Goal: Task Accomplishment & Management: Use online tool/utility

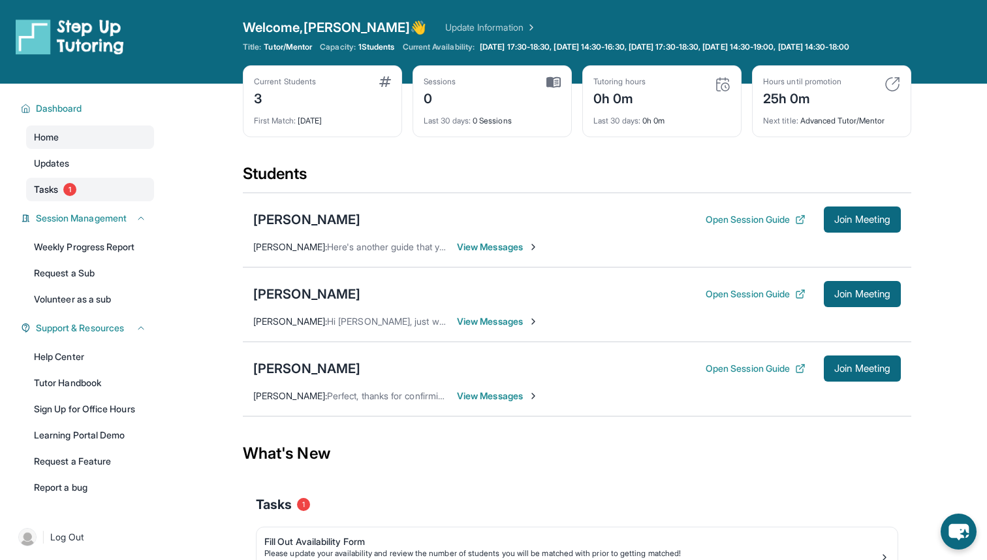
click at [108, 191] on link "Tasks 1" at bounding box center [90, 190] width 128 height 24
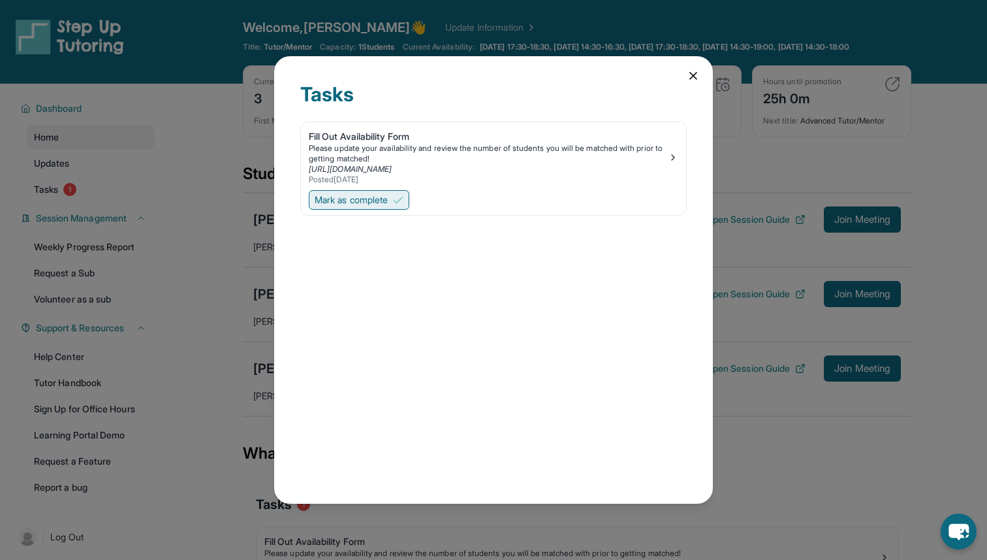
click at [381, 197] on span "Mark as complete" at bounding box center [351, 199] width 73 height 13
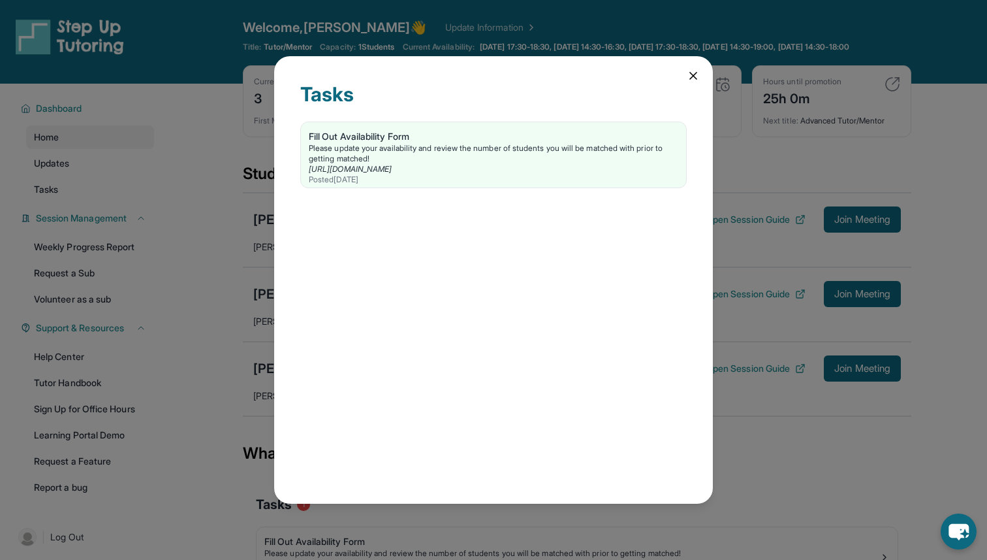
click at [696, 71] on icon at bounding box center [693, 75] width 13 height 13
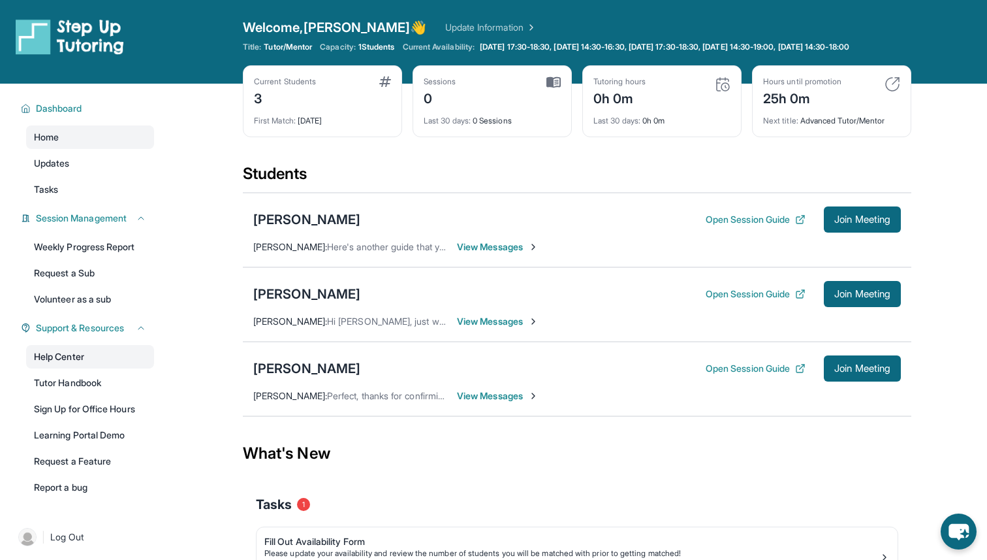
click at [116, 358] on link "Help Center" at bounding box center [90, 357] width 128 height 24
click at [131, 439] on link "Learning Portal Demo" at bounding box center [90, 435] width 128 height 24
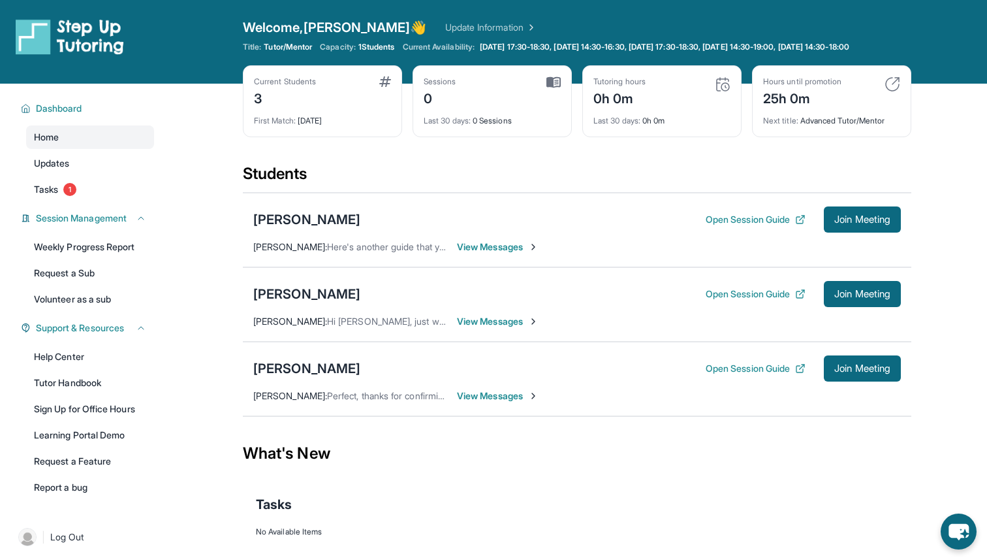
click at [473, 253] on span "View Messages" at bounding box center [498, 246] width 82 height 13
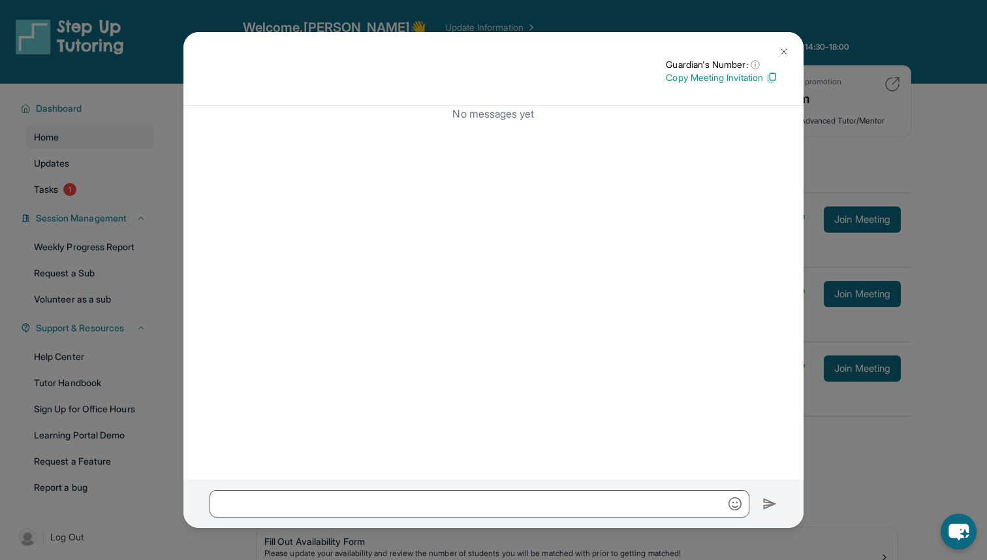
click at [725, 77] on p "Copy Meeting Invitation" at bounding box center [722, 77] width 112 height 13
click at [782, 48] on img at bounding box center [784, 51] width 10 height 10
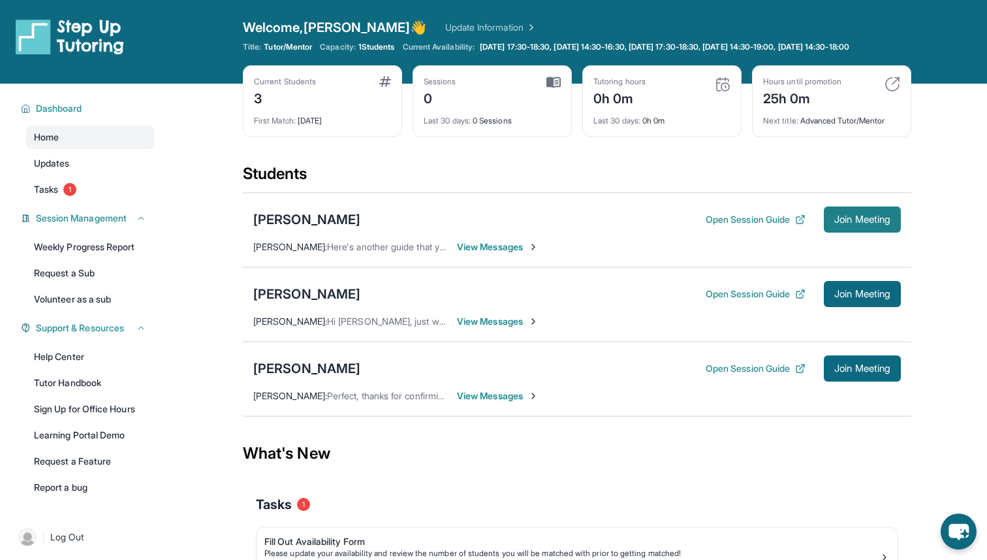
click at [827, 223] on button "Join Meeting" at bounding box center [862, 219] width 77 height 26
click at [855, 223] on span "Join Meeting" at bounding box center [863, 220] width 56 height 8
click at [112, 175] on link "Updates" at bounding box center [90, 164] width 128 height 24
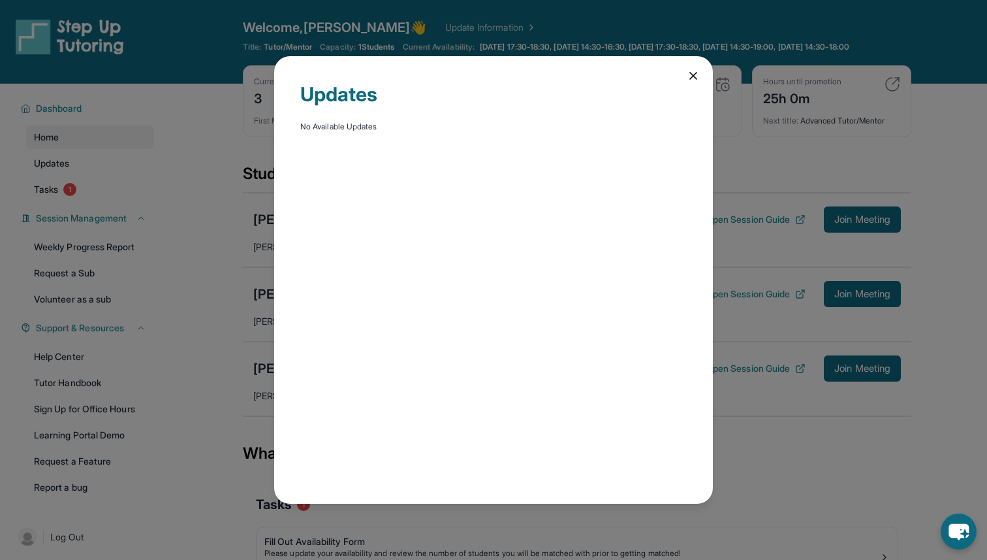
click at [658, 74] on div "Updates No Available Updates" at bounding box center [493, 280] width 439 height 448
click at [693, 76] on icon at bounding box center [693, 75] width 7 height 7
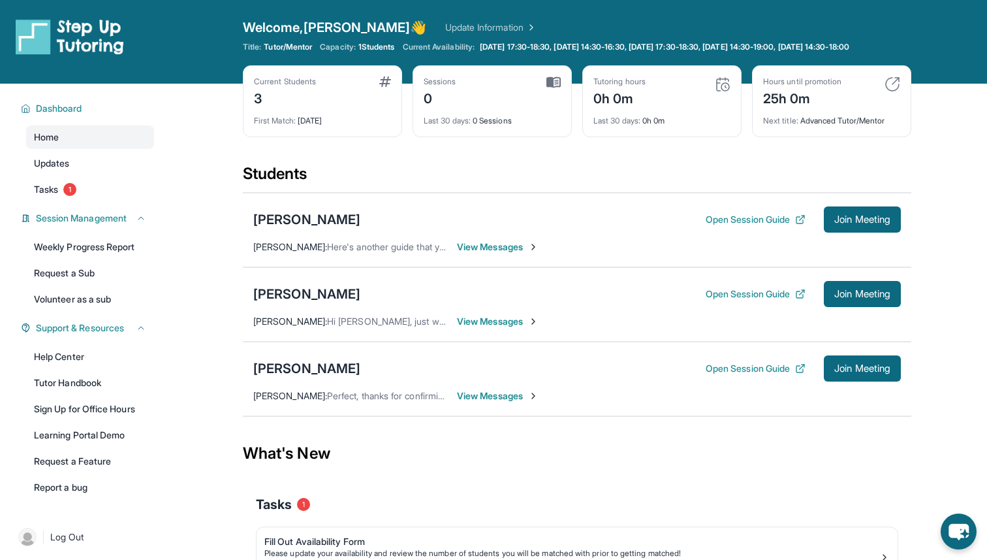
click at [524, 24] on img at bounding box center [530, 27] width 13 height 13
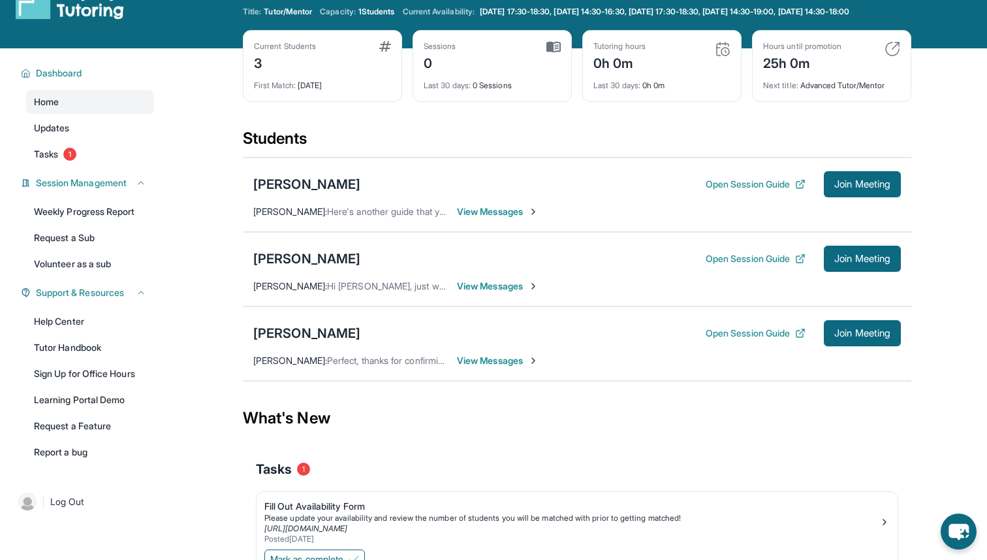
scroll to position [39, 0]
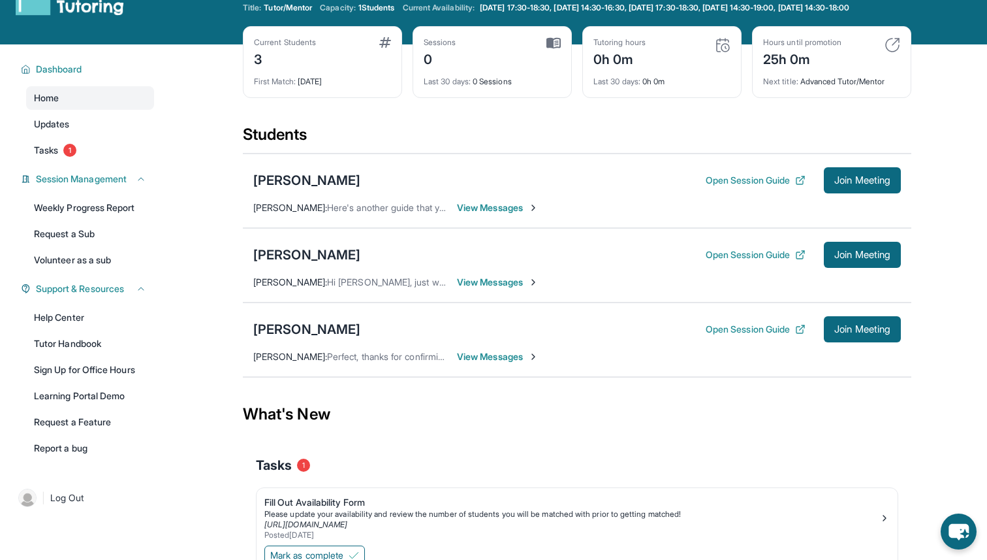
click at [498, 226] on div "Zamirah Ochoa Open Session Guide Join Meeting Tanisha Karnik : Here's another g…" at bounding box center [577, 190] width 669 height 74
click at [498, 214] on span "View Messages" at bounding box center [498, 207] width 82 height 13
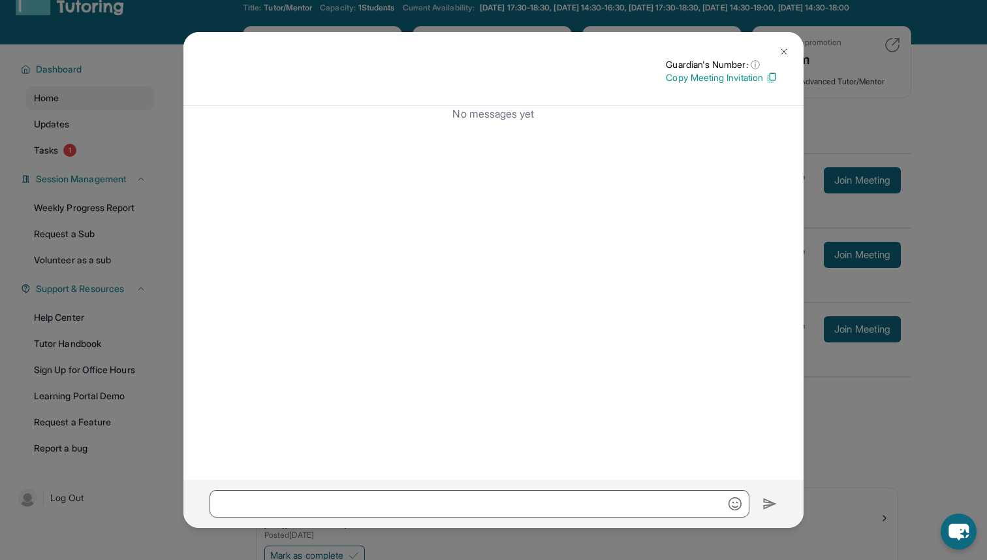
scroll to position [110, 0]
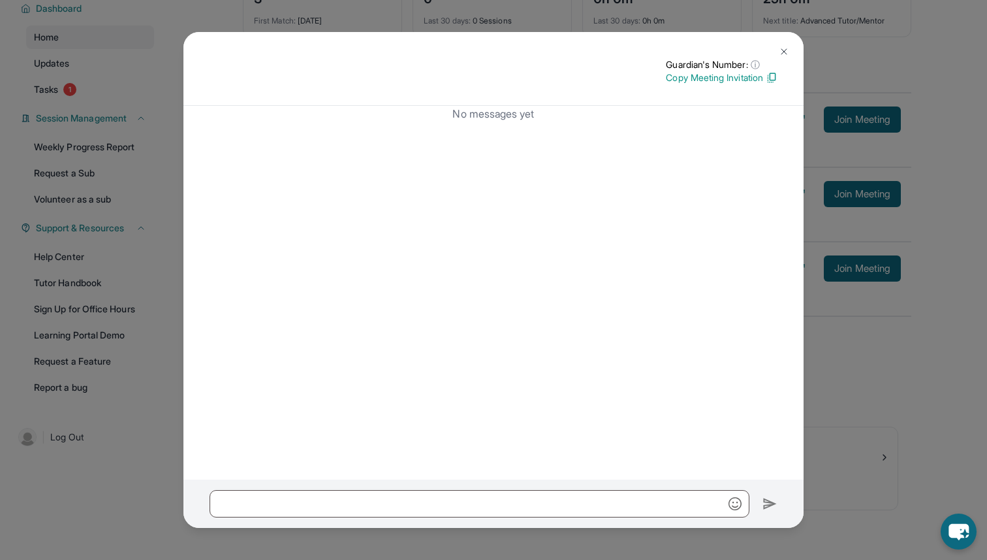
click at [748, 75] on p "Copy Meeting Invitation" at bounding box center [722, 77] width 112 height 13
click at [781, 51] on img at bounding box center [784, 51] width 10 height 10
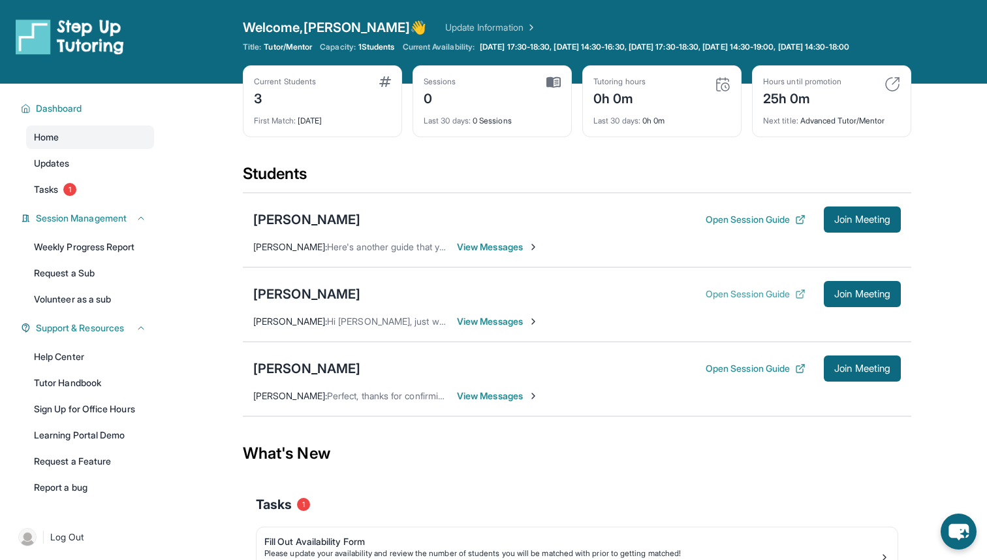
scroll to position [2, 0]
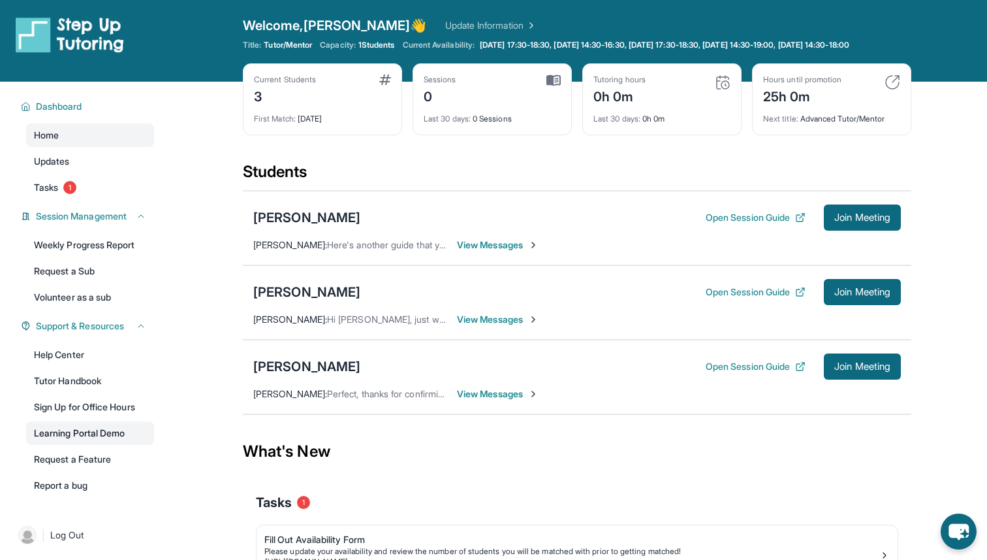
click at [96, 437] on link "Learning Portal Demo" at bounding box center [90, 433] width 128 height 24
click at [81, 471] on link "Request a Feature" at bounding box center [90, 459] width 128 height 24
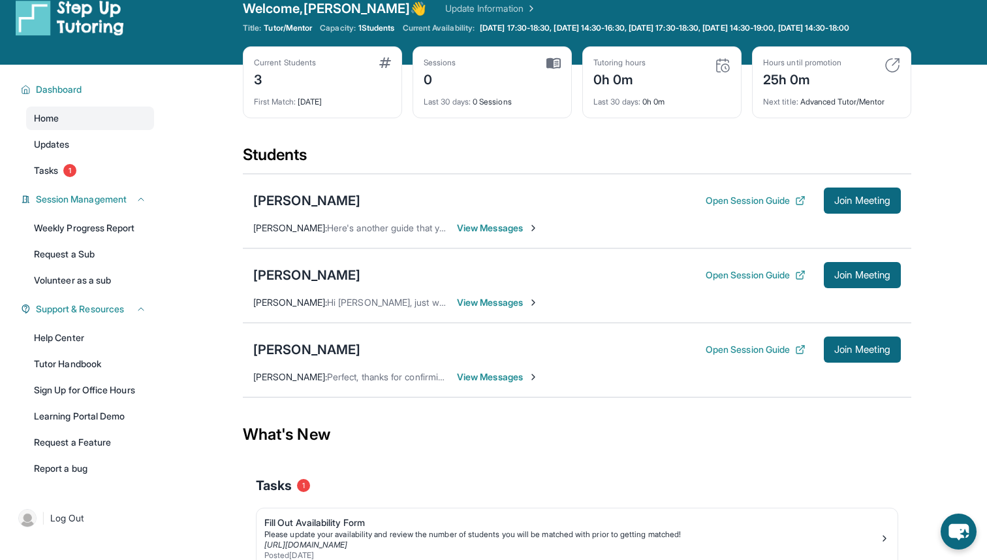
scroll to position [20, 0]
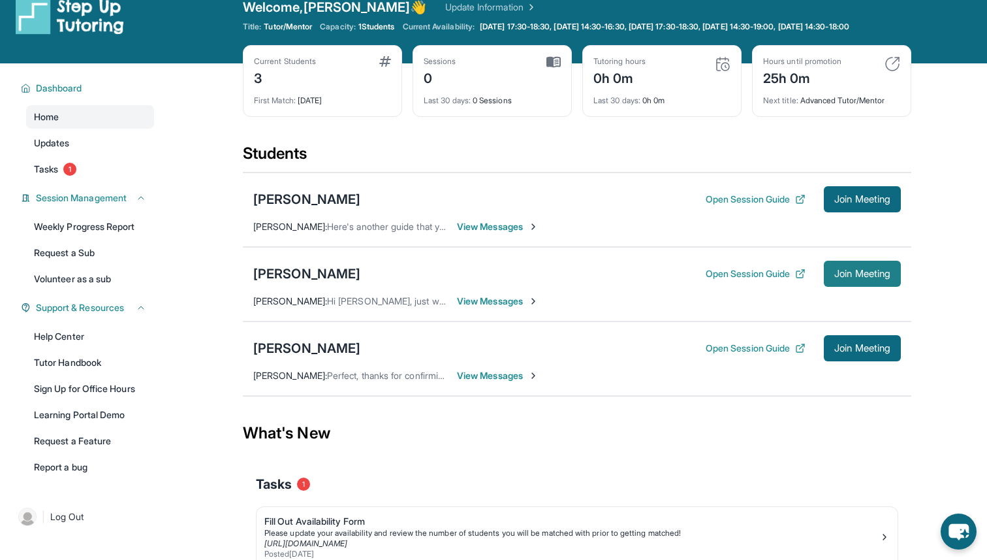
click at [861, 278] on span "Join Meeting" at bounding box center [863, 274] width 56 height 8
click at [470, 302] on div "Ojas Korgaonkar Open Session Guide Join Meeting Tanisha Karnik : Hi Daya, just …" at bounding box center [577, 284] width 669 height 74
click at [470, 305] on span "View Messages" at bounding box center [498, 301] width 82 height 13
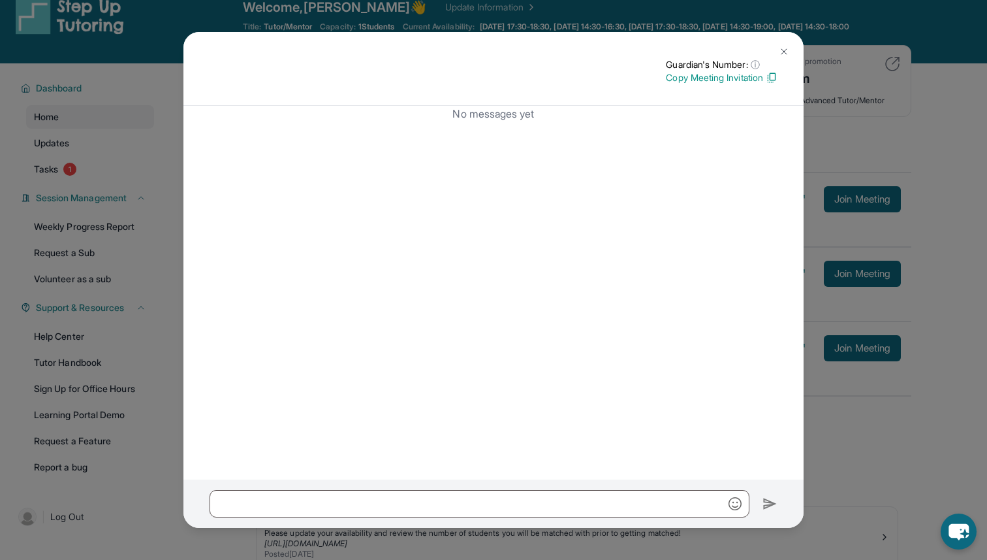
click at [765, 76] on p "Copy Meeting Invitation" at bounding box center [722, 77] width 112 height 13
click at [784, 48] on img at bounding box center [784, 51] width 10 height 10
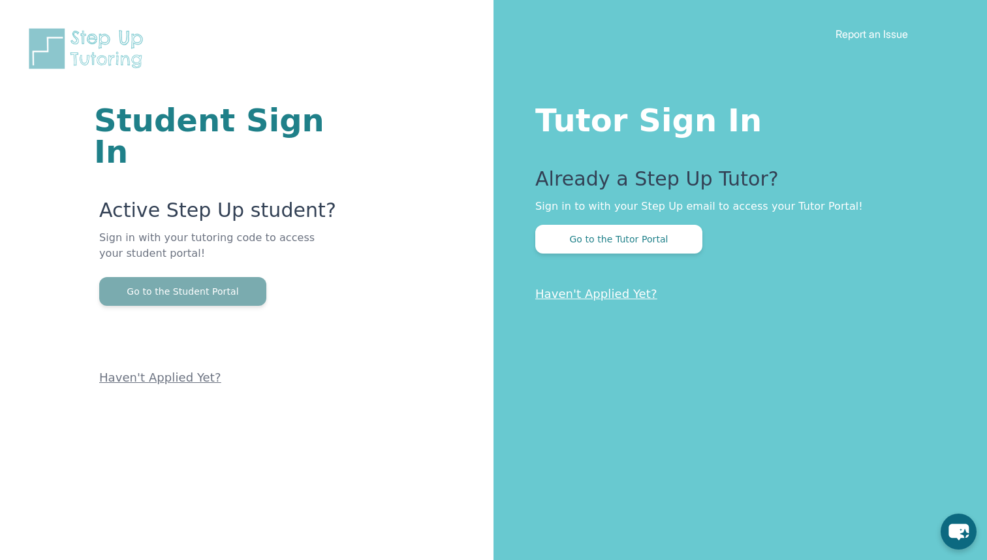
click at [208, 277] on button "Go to the Student Portal" at bounding box center [182, 291] width 167 height 29
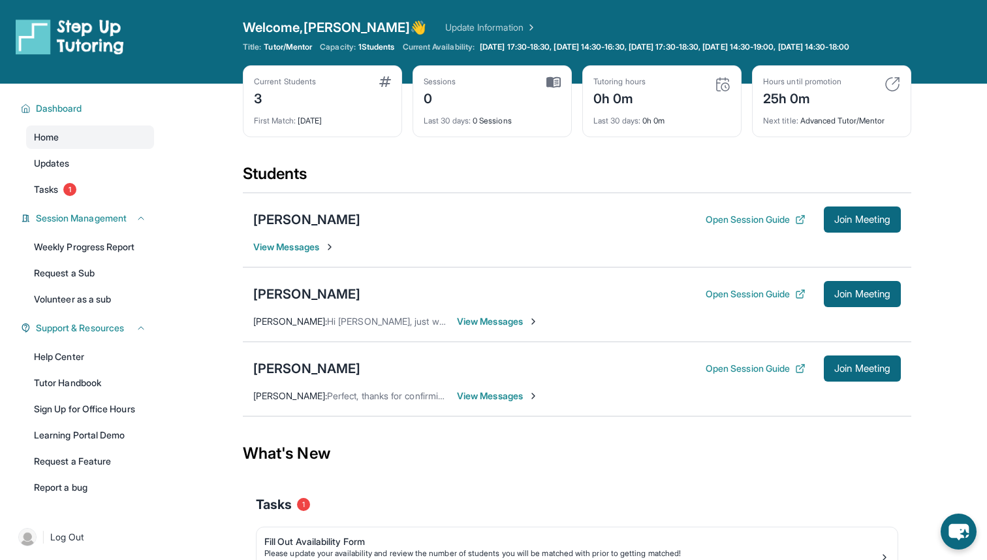
click at [319, 253] on span "View Messages" at bounding box center [294, 246] width 82 height 13
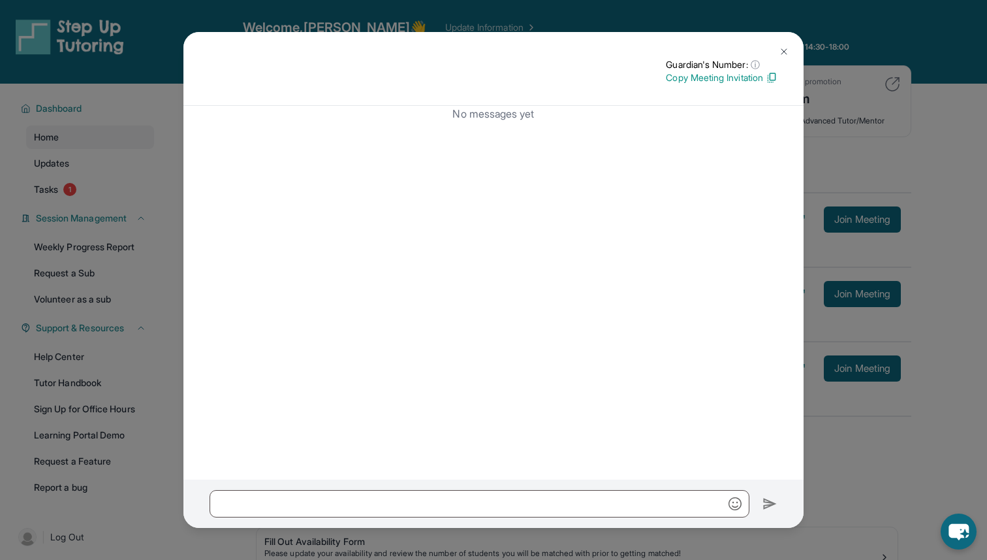
scroll to position [110, 0]
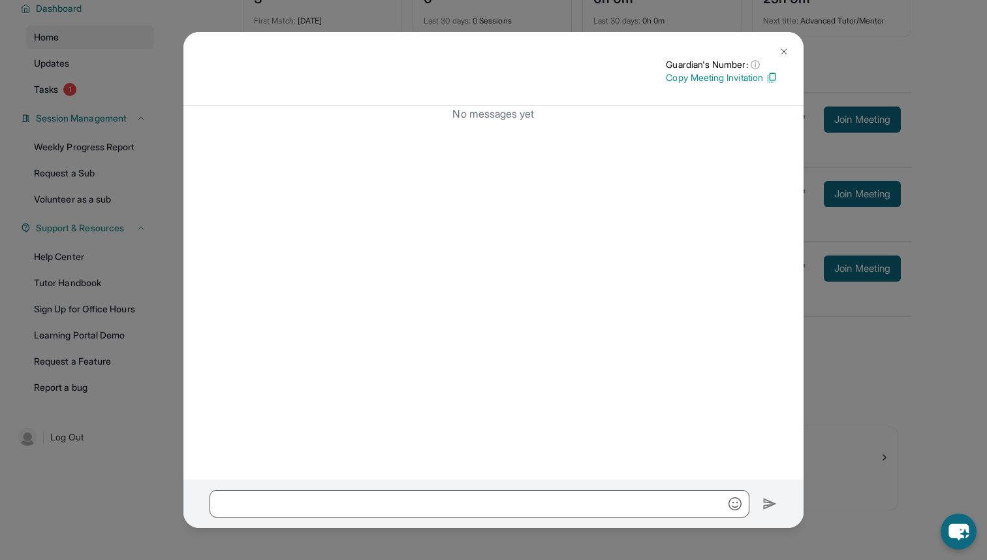
click at [782, 50] on img at bounding box center [784, 51] width 10 height 10
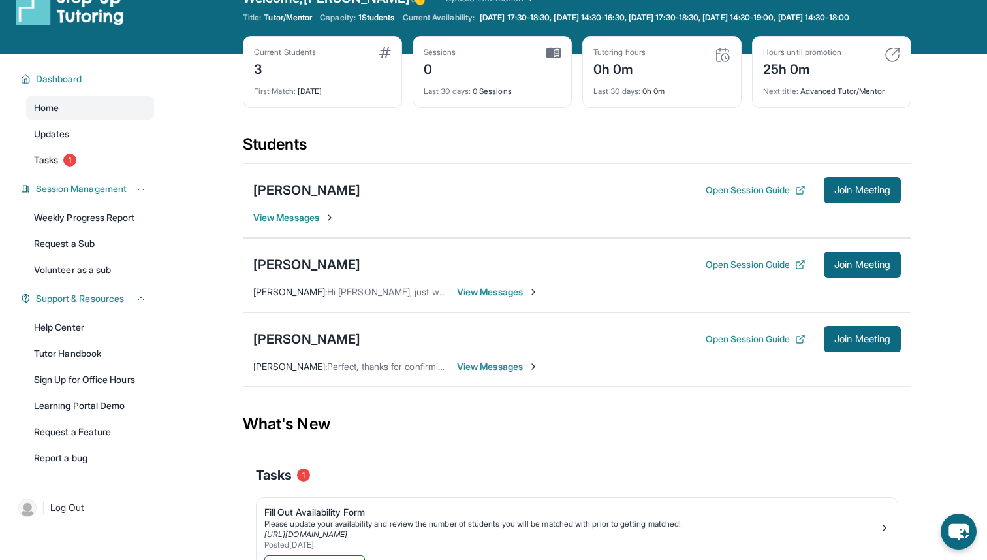
scroll to position [29, 0]
